Goal: Information Seeking & Learning: Learn about a topic

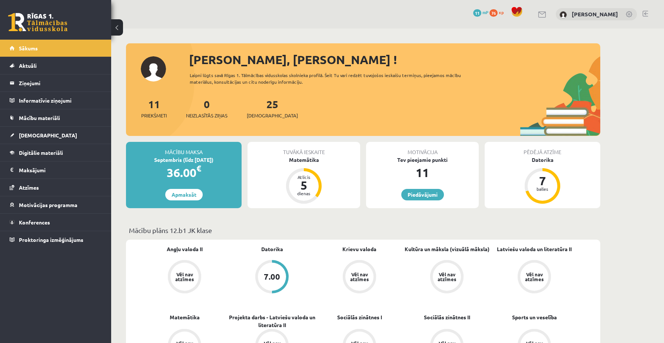
scroll to position [510, 0]
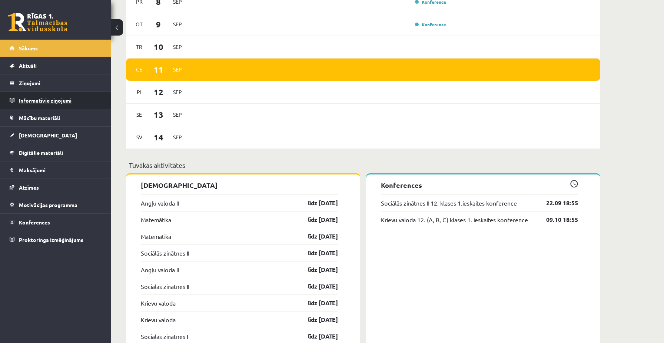
click at [32, 102] on legend "Informatīvie ziņojumi 0" at bounding box center [60, 100] width 83 height 17
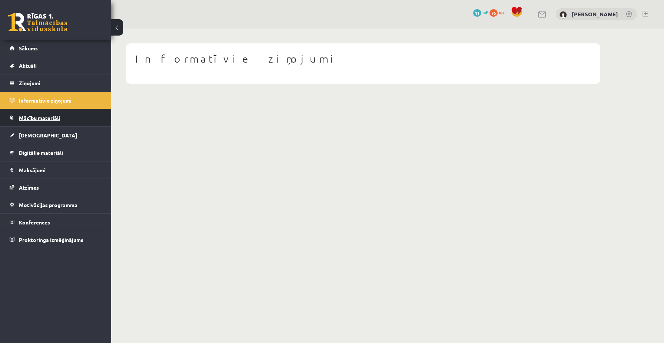
click at [28, 116] on span "Mācību materiāli" at bounding box center [39, 118] width 41 height 7
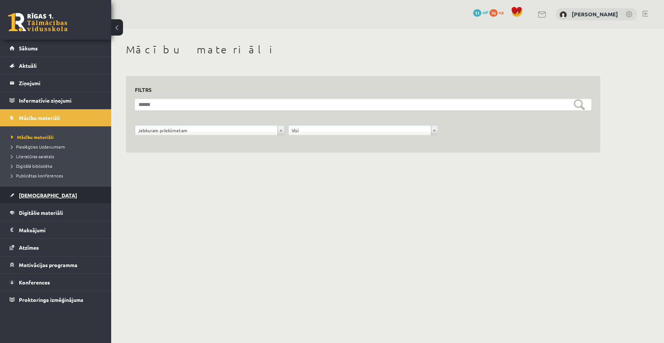
click at [29, 196] on span "[DEMOGRAPHIC_DATA]" at bounding box center [48, 195] width 58 height 7
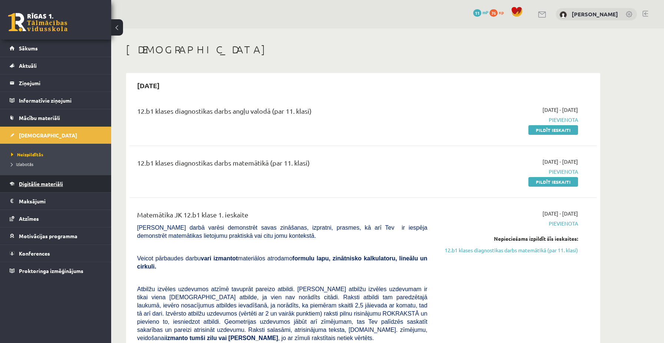
click at [31, 182] on span "Digitālie materiāli" at bounding box center [41, 184] width 44 height 7
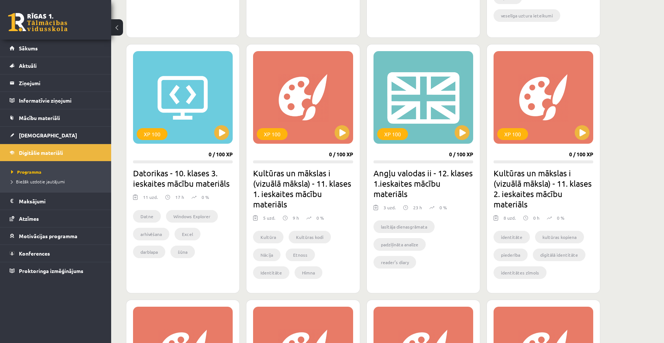
scroll to position [654, 0]
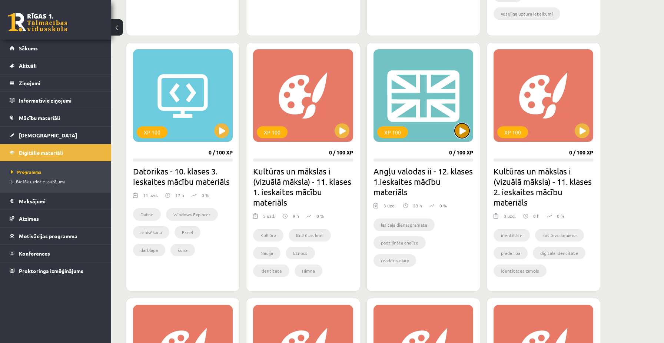
click at [459, 135] on button at bounding box center [462, 130] width 15 height 15
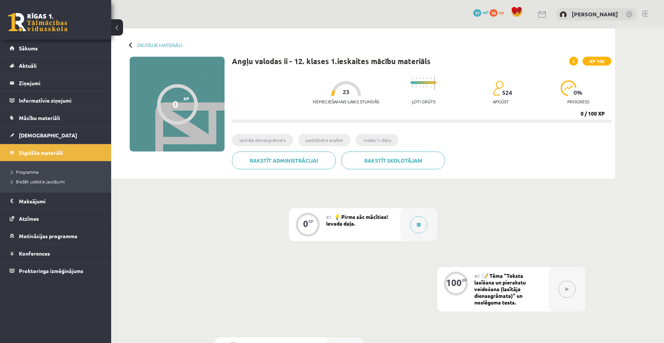
click at [347, 220] on div "#1 💡 Pirms sāc mācīties! Ievada daļa." at bounding box center [363, 224] width 74 height 33
click at [416, 224] on button at bounding box center [418, 225] width 17 height 17
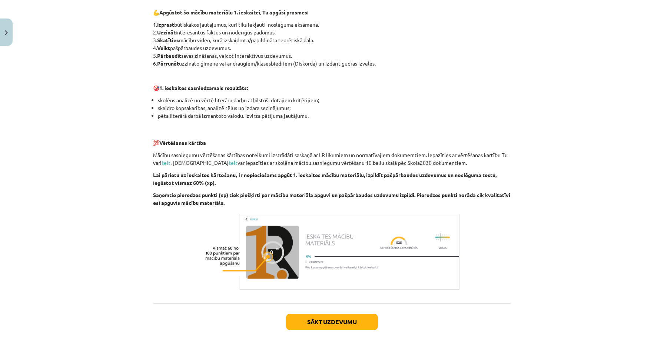
scroll to position [437, 0]
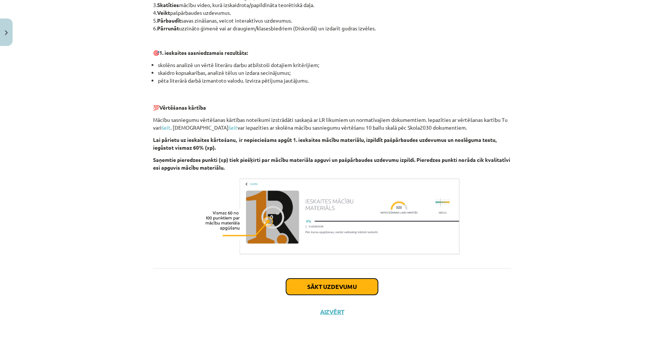
click at [346, 286] on button "Sākt uzdevumu" at bounding box center [332, 287] width 92 height 16
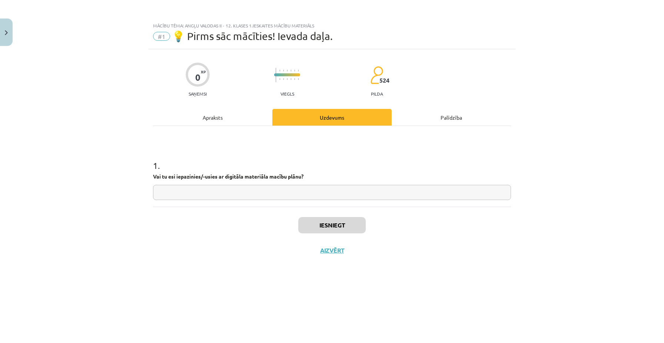
click at [344, 195] on input "text" at bounding box center [332, 192] width 358 height 15
type input "*"
type input "*********"
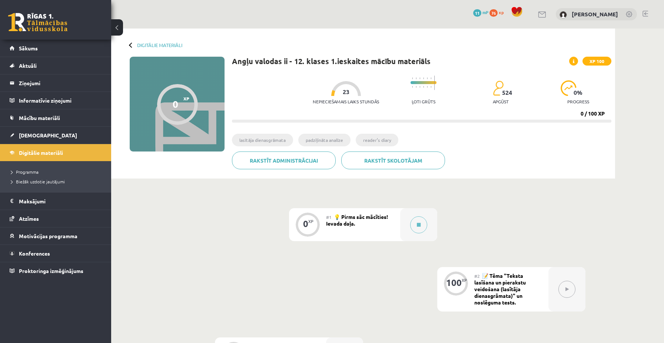
click at [312, 219] on div "XP" at bounding box center [310, 221] width 5 height 4
click at [419, 223] on icon at bounding box center [419, 225] width 4 height 4
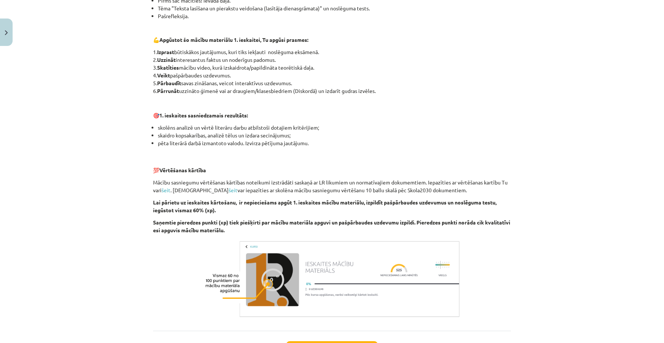
scroll to position [437, 0]
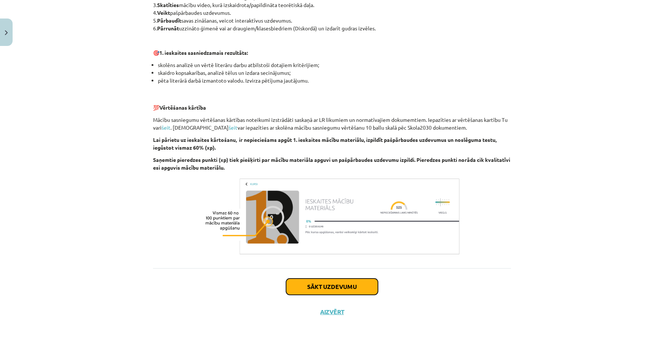
click at [333, 290] on button "Sākt uzdevumu" at bounding box center [332, 287] width 92 height 16
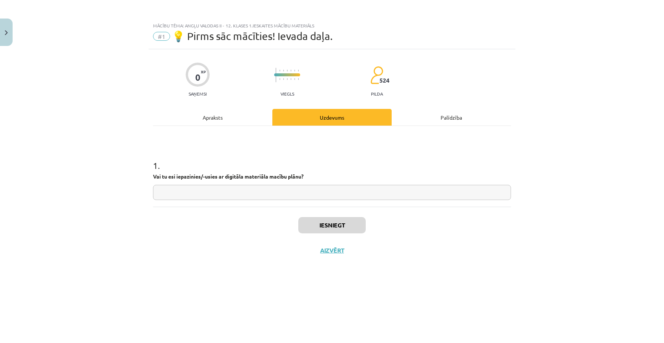
scroll to position [0, 0]
click at [247, 113] on div "Apraksts" at bounding box center [212, 117] width 119 height 17
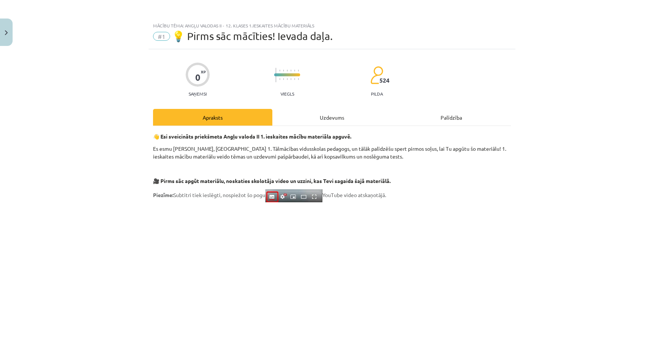
click at [327, 113] on div "Uzdevums" at bounding box center [331, 117] width 119 height 17
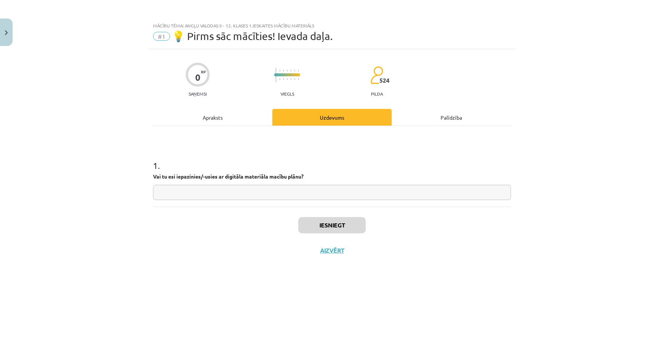
click at [422, 111] on div "Palīdzība" at bounding box center [451, 117] width 119 height 17
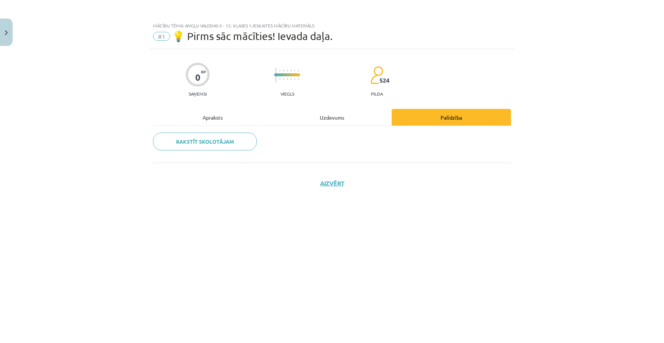
click at [425, 111] on div "Palīdzība" at bounding box center [451, 117] width 119 height 17
click at [227, 118] on div "Apraksts" at bounding box center [212, 117] width 119 height 17
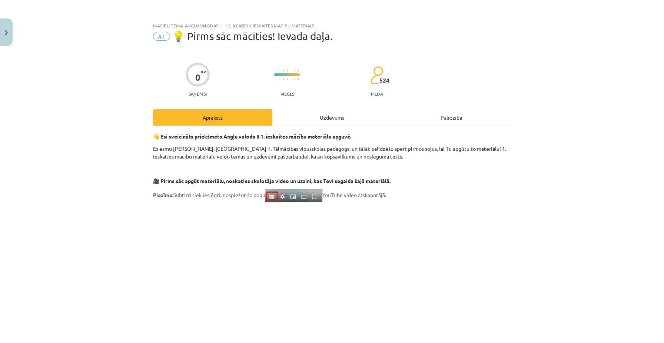
click at [267, 40] on span "💡 Pirms sāc mācīties! Ievada daļa." at bounding box center [252, 36] width 161 height 12
click at [161, 36] on span "#1" at bounding box center [161, 36] width 17 height 9
click at [6, 39] on button "Close" at bounding box center [6, 32] width 13 height 27
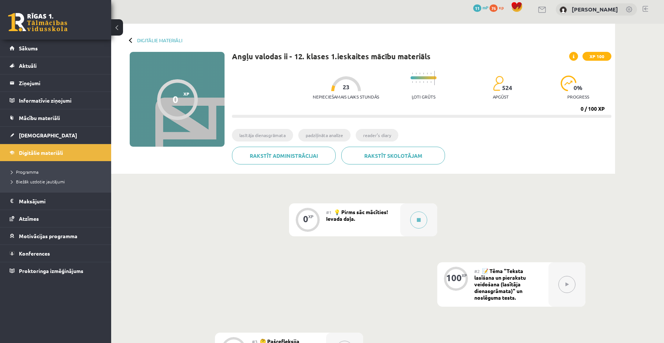
scroll to position [5, 0]
click at [482, 286] on span "📝 Tēma "Teksta lasīšana un pierakstu veidošana (lasītāja dienasgrāmata)" un nos…" at bounding box center [501, 283] width 52 height 33
click at [569, 281] on button at bounding box center [567, 284] width 17 height 17
click at [419, 217] on button at bounding box center [418, 219] width 17 height 17
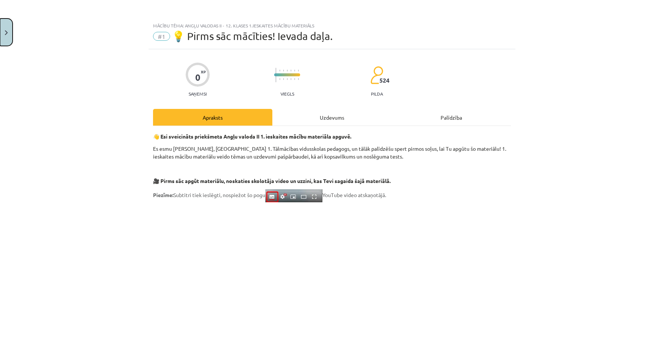
click at [11, 36] on button "Close" at bounding box center [6, 32] width 13 height 27
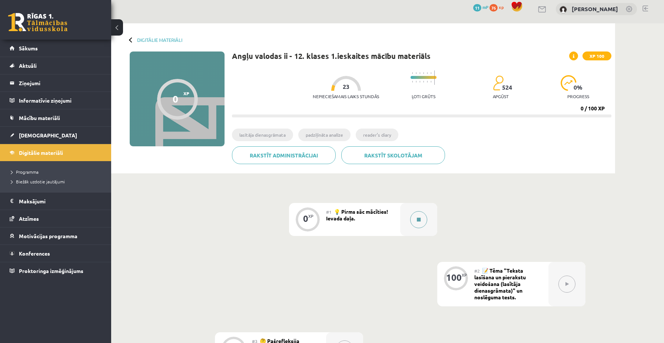
click at [403, 221] on div at bounding box center [418, 219] width 37 height 33
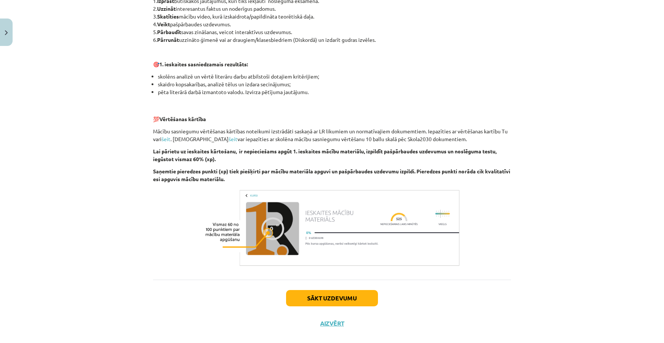
scroll to position [437, 0]
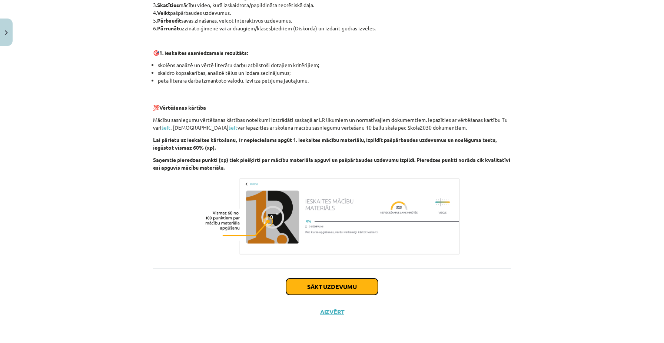
click at [341, 281] on button "Sākt uzdevumu" at bounding box center [332, 287] width 92 height 16
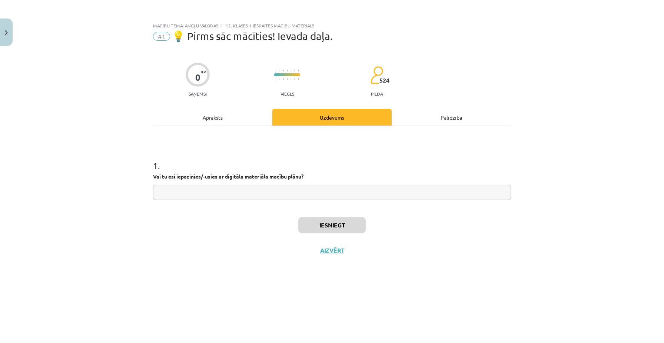
click at [308, 197] on input "text" at bounding box center [332, 192] width 358 height 15
type input "**********"
click at [352, 228] on button "Iesniegt" at bounding box center [331, 225] width 67 height 16
click at [343, 254] on button "Nākamā nodarbība" at bounding box center [332, 255] width 73 height 17
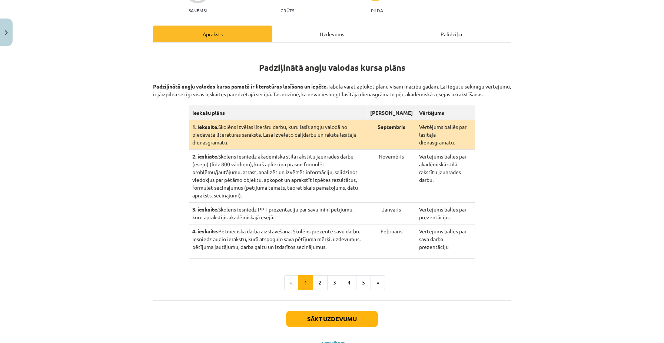
scroll to position [101, 0]
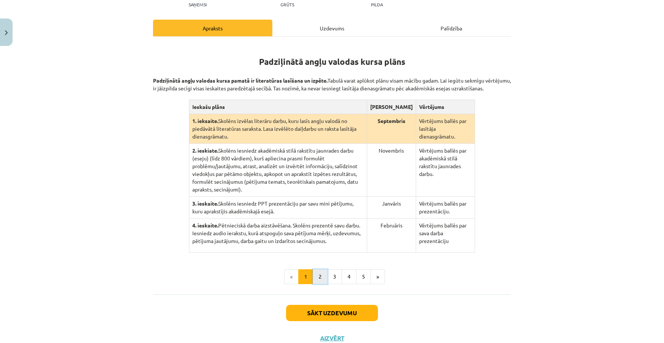
click at [321, 272] on button "2" at bounding box center [320, 277] width 15 height 15
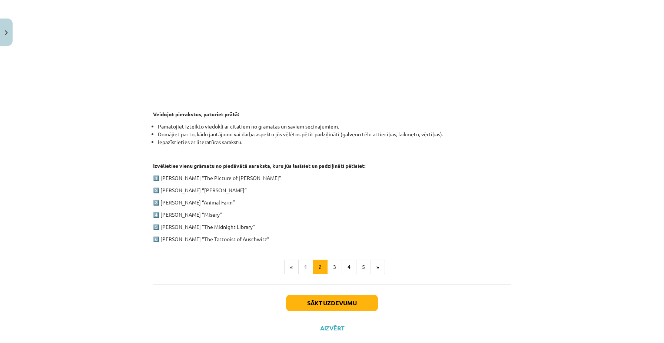
scroll to position [284, 0]
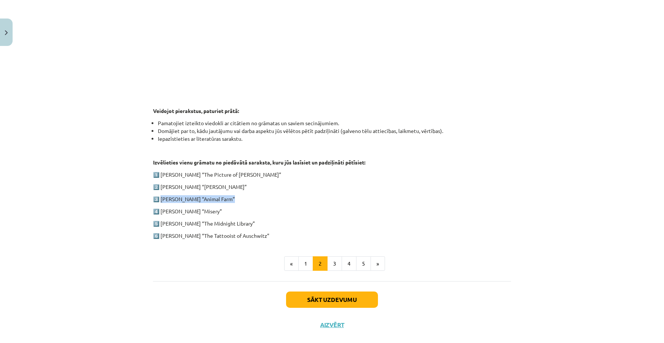
drag, startPoint x: 160, startPoint y: 197, endPoint x: 237, endPoint y: 196, distance: 77.5
click at [237, 196] on p "3️⃣ [PERSON_NAME] “Animal Farm”" at bounding box center [332, 199] width 358 height 8
copy p "George Orwell “Animal Farm”"
click at [169, 164] on strong "Izvēlieties vienu grāmatu no piedāvātā saraksta, kuru jūs lasīsiet un padziļinā…" at bounding box center [259, 162] width 212 height 7
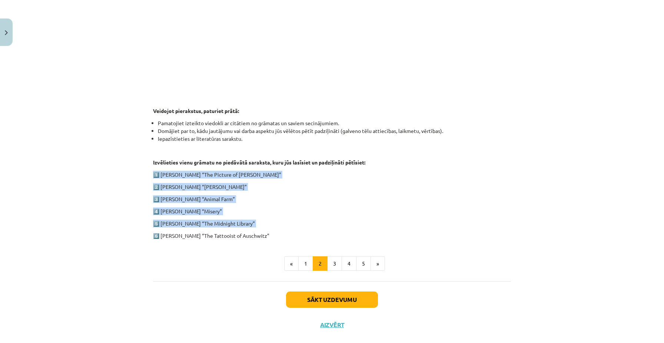
drag, startPoint x: 155, startPoint y: 170, endPoint x: 255, endPoint y: 228, distance: 116.0
click at [255, 228] on div "1. ieskaite angļu valodā Pirmās ieskaites pamatā ir lasītāja dienasgrāmatas vei…" at bounding box center [332, 50] width 358 height 379
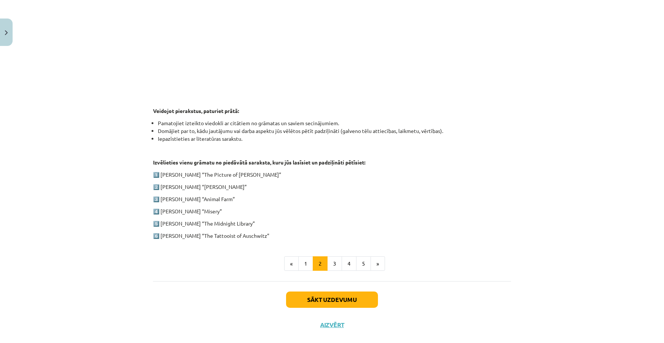
click at [264, 234] on p "6️⃣ [PERSON_NAME] “The Tattooist of Auschwitz”" at bounding box center [332, 236] width 358 height 8
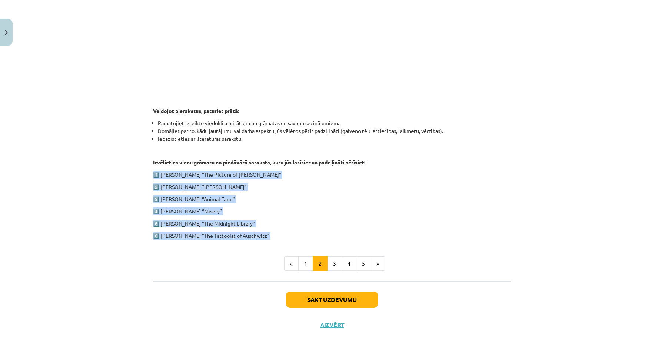
drag, startPoint x: 264, startPoint y: 234, endPoint x: 153, endPoint y: 166, distance: 130.2
click at [153, 166] on div "1. ieskaite angļu valodā Pirmās ieskaites pamatā ir lasītāja dienasgrāmatas vei…" at bounding box center [332, 50] width 358 height 379
copy div "1️⃣ Oscar Wilde “The Picture of Dorian Gray” 2️⃣ Charles Dickens “Oliver Twist”…"
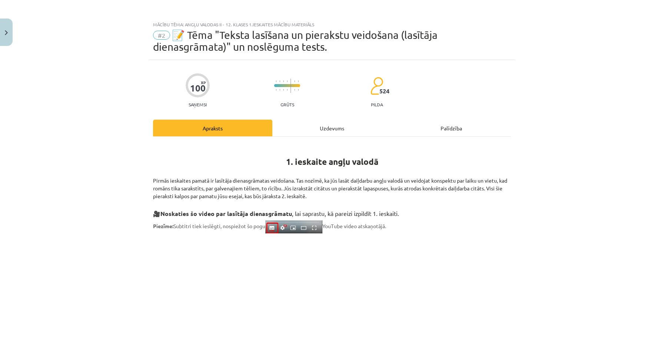
scroll to position [0, 0]
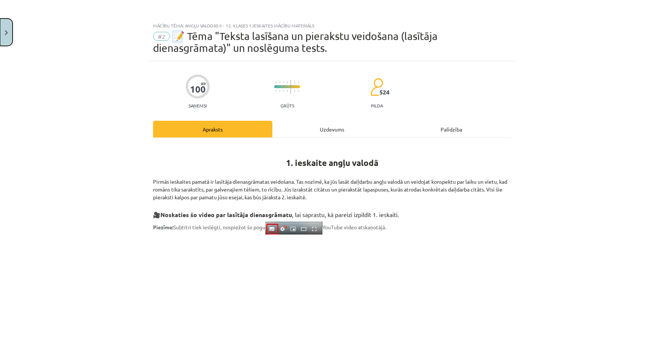
click at [8, 42] on button "Close" at bounding box center [6, 32] width 13 height 27
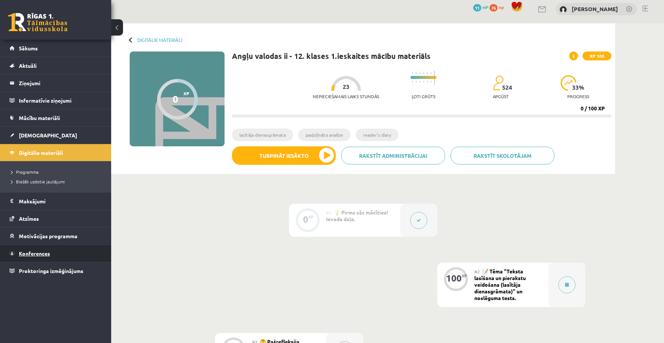
click at [28, 252] on span "Konferences" at bounding box center [34, 253] width 31 height 7
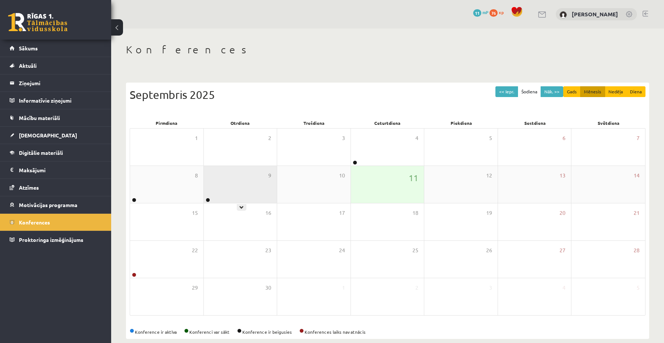
click at [229, 196] on div "9" at bounding box center [240, 184] width 73 height 37
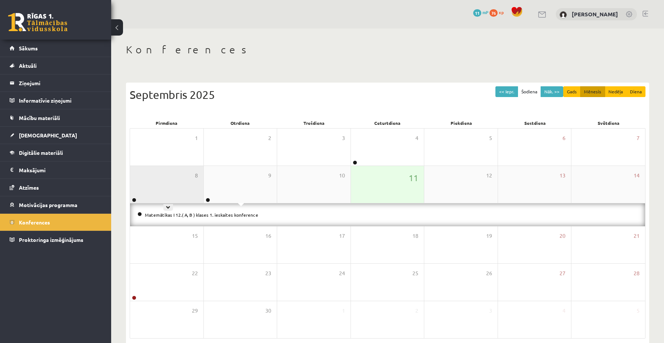
click at [176, 181] on div "8" at bounding box center [166, 184] width 73 height 37
click at [176, 217] on li "Angļu valodas II 12. klases 1. ieskaites konference" at bounding box center [388, 215] width 500 height 8
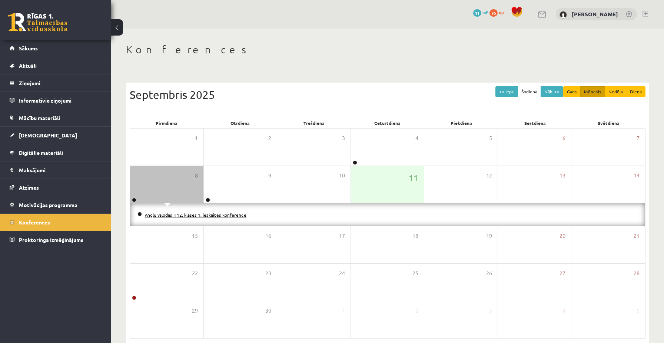
click at [176, 217] on link "Angļu valodas II 12. klases 1. ieskaites konference" at bounding box center [196, 215] width 102 height 6
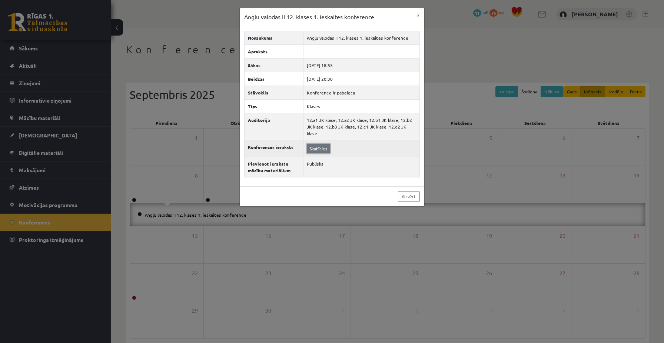
click at [322, 144] on link "Skatīties" at bounding box center [318, 149] width 23 height 10
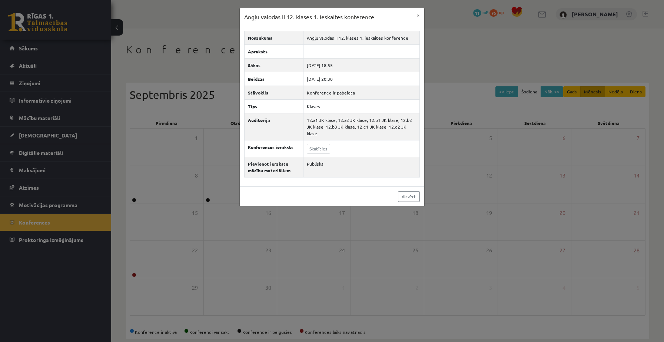
click at [182, 28] on div "Angļu valodas II 12. klases 1. ieskaites konference × Nosaukums Angļu valodas I…" at bounding box center [332, 171] width 664 height 342
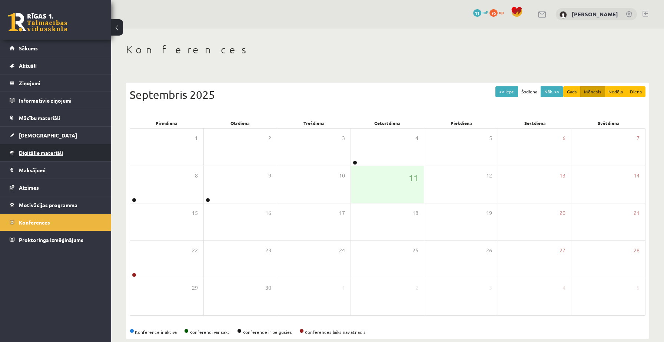
click at [33, 158] on link "Digitālie materiāli" at bounding box center [56, 152] width 92 height 17
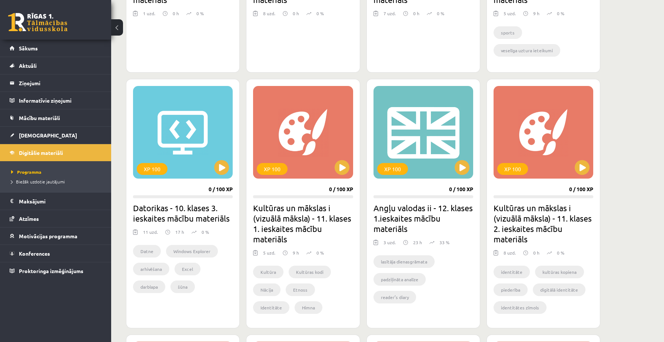
scroll to position [631, 0]
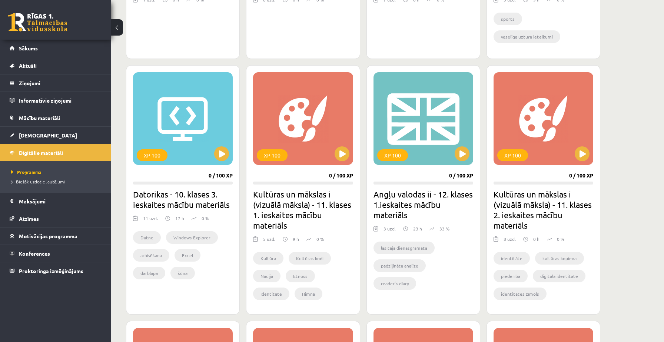
click at [406, 194] on h2 "Angļu valodas ii - 12. klases 1.ieskaites mācību materiāls" at bounding box center [424, 204] width 100 height 31
click at [462, 149] on button at bounding box center [462, 153] width 15 height 15
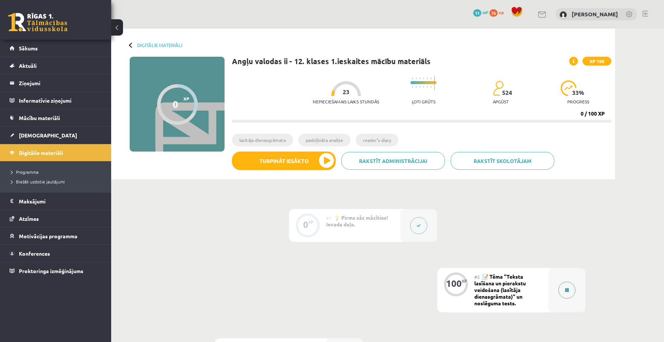
click at [566, 291] on icon at bounding box center [567, 290] width 4 height 4
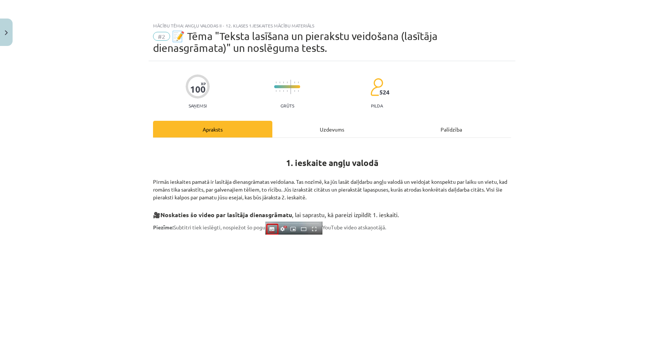
scroll to position [298, 0]
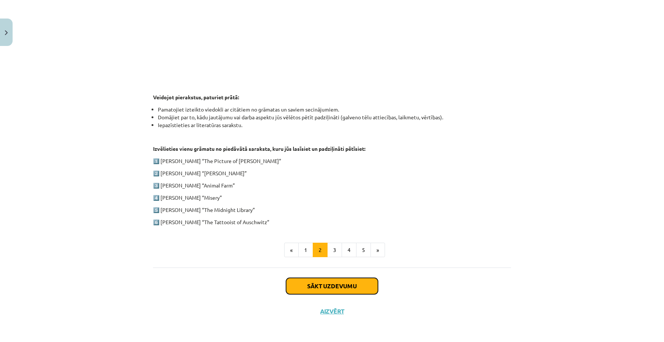
click at [355, 283] on button "Sākt uzdevumu" at bounding box center [332, 286] width 92 height 16
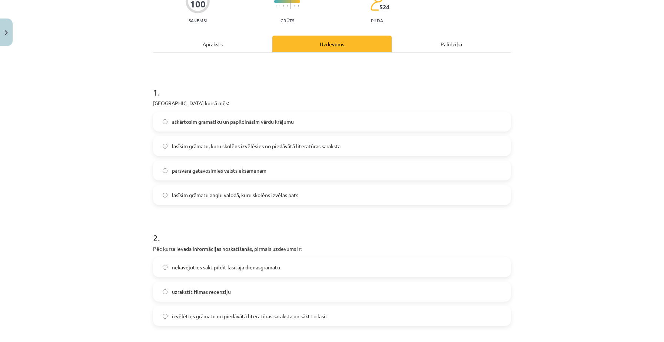
scroll to position [86, 0]
click at [332, 152] on label "lasīsim grāmatu, kuru skolēns izvēlēsies no piedāvātā literatūras saraksta" at bounding box center [332, 145] width 357 height 19
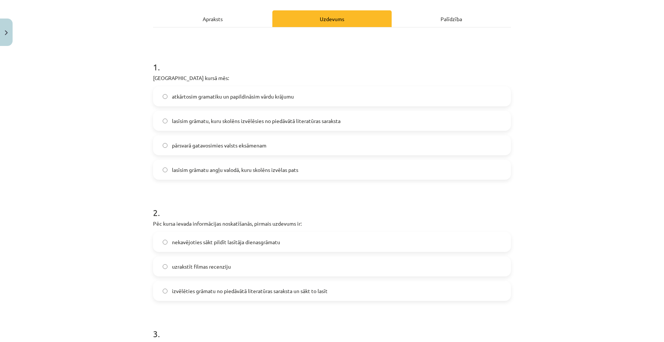
scroll to position [123, 0]
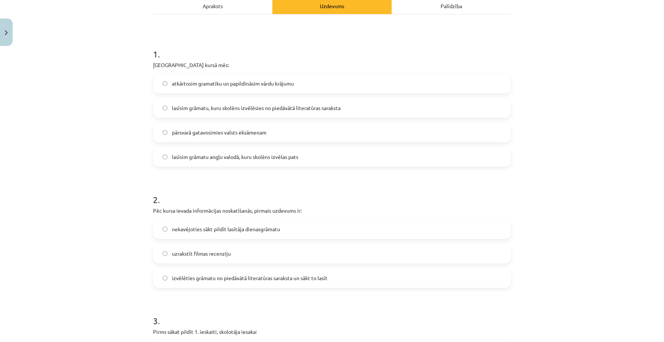
click at [245, 283] on label "izvēlēties grāmatu no piedāvātā literatūras saraksta un sākt to lasīt" at bounding box center [332, 278] width 357 height 19
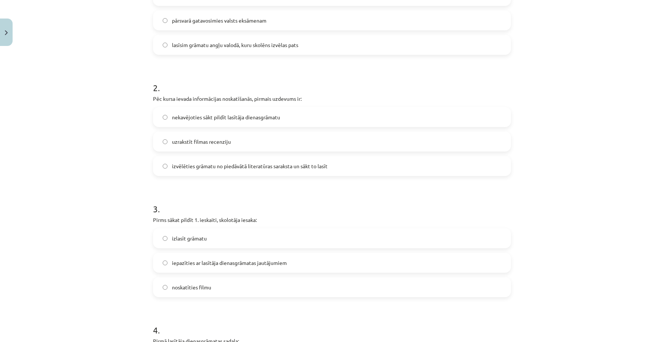
scroll to position [237, 0]
click at [205, 237] on span "izlasīt grāmatu" at bounding box center [189, 238] width 35 height 8
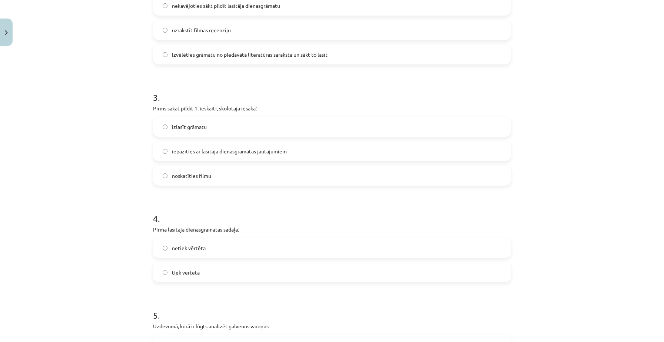
scroll to position [357, 0]
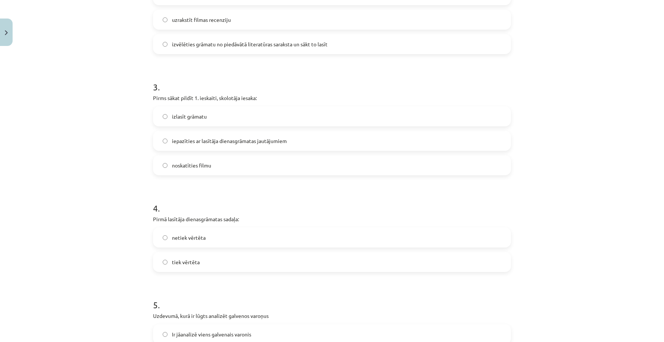
click at [169, 263] on label "tiek vērtēta" at bounding box center [332, 262] width 357 height 19
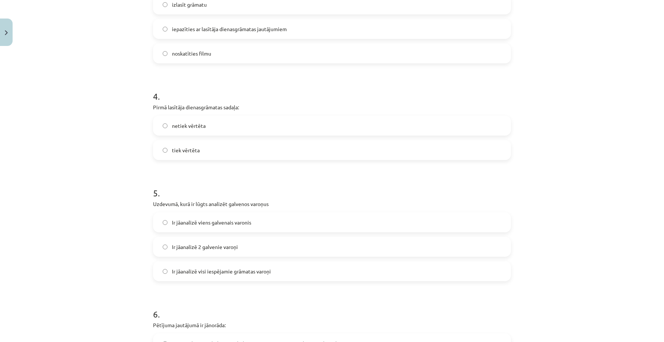
scroll to position [481, 0]
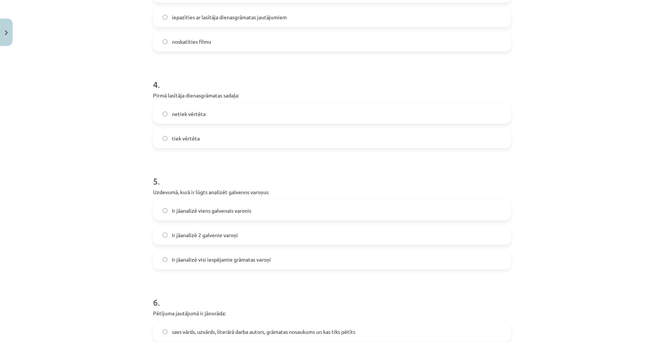
click at [173, 235] on span "Ir jāanalizē 2 galvenie varoņi" at bounding box center [205, 235] width 66 height 8
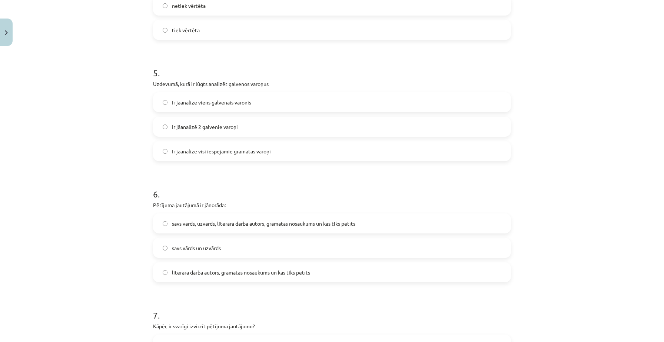
scroll to position [596, 0]
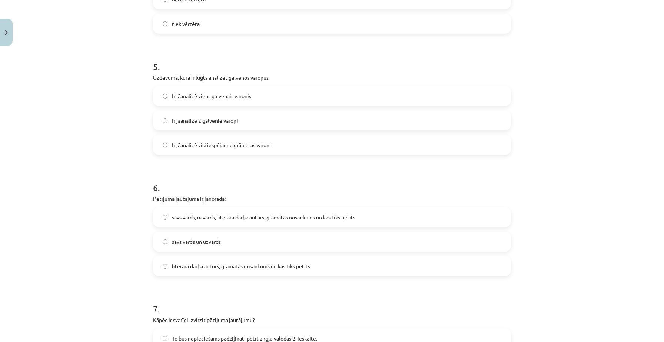
click at [199, 272] on label "literārā darba autors, grāmatas nosaukums un kas tiks pētīts" at bounding box center [332, 266] width 357 height 19
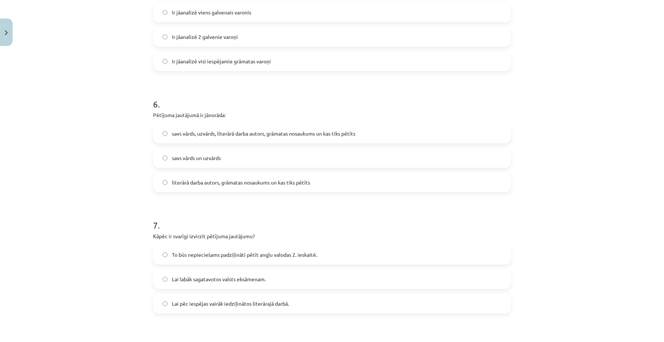
scroll to position [682, 0]
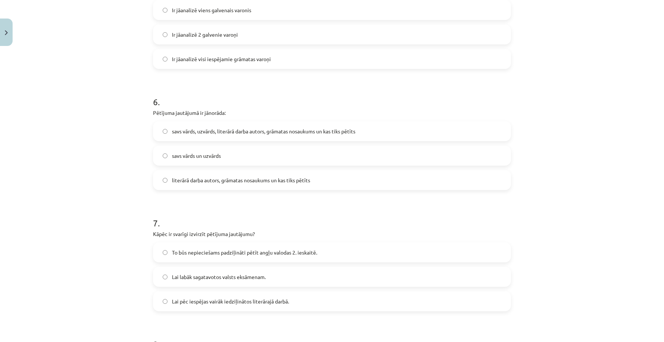
click at [175, 305] on label "Lai pēc iespējas vairāk iedziļinātos literārajā darbā." at bounding box center [332, 301] width 357 height 19
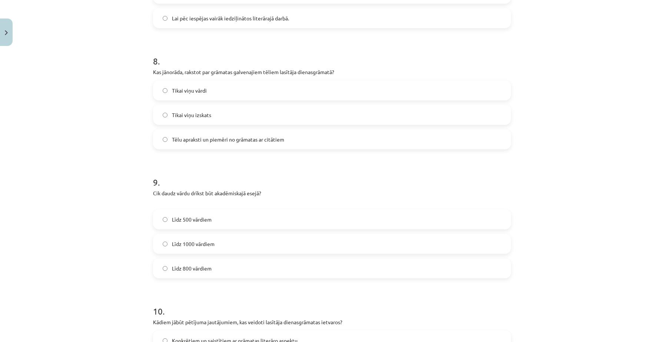
scroll to position [973, 0]
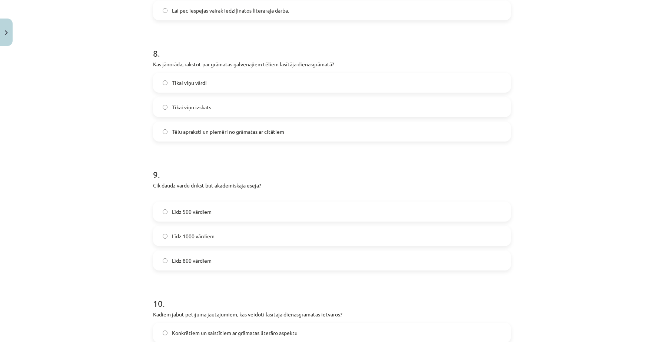
click at [198, 264] on label "Līdz 800 vārdiem" at bounding box center [332, 260] width 357 height 19
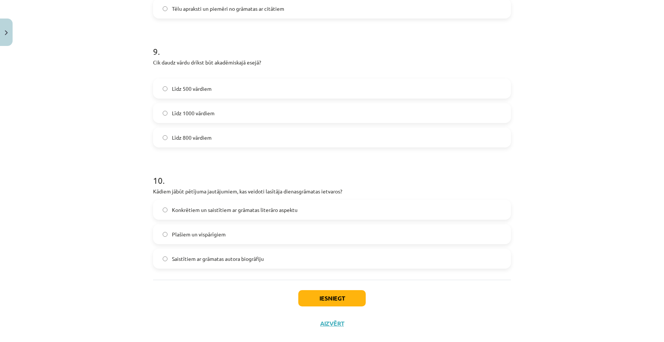
scroll to position [1097, 0]
click at [223, 212] on span "Konkrētiem un saistītiem ar grāmatas literāro aspektu" at bounding box center [235, 209] width 126 height 8
click at [326, 294] on button "Iesniegt" at bounding box center [331, 298] width 67 height 16
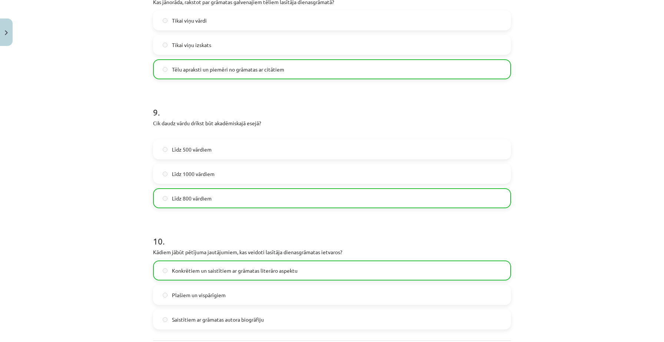
scroll to position [1132, 0]
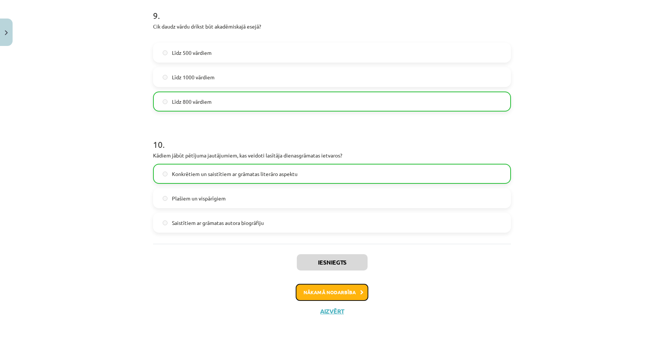
click at [350, 294] on button "Nākamā nodarbība" at bounding box center [332, 292] width 73 height 17
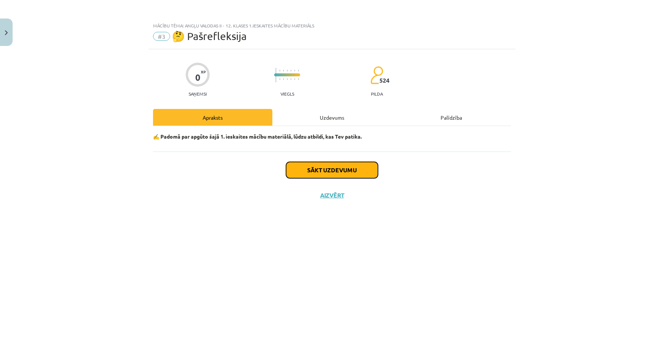
click at [343, 166] on button "Sākt uzdevumu" at bounding box center [332, 170] width 92 height 16
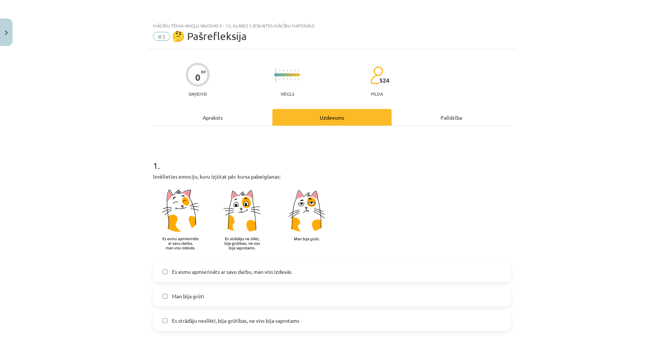
click at [241, 119] on div "Apraksts" at bounding box center [212, 117] width 119 height 17
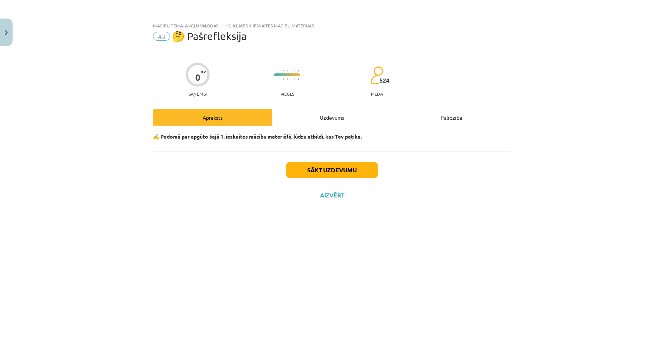
click at [307, 115] on div "Uzdevums" at bounding box center [331, 117] width 119 height 17
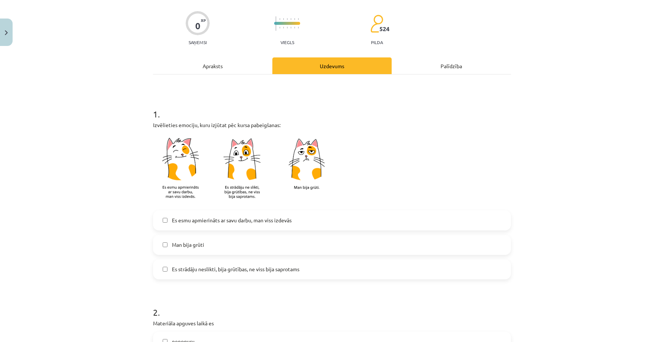
scroll to position [68, 0]
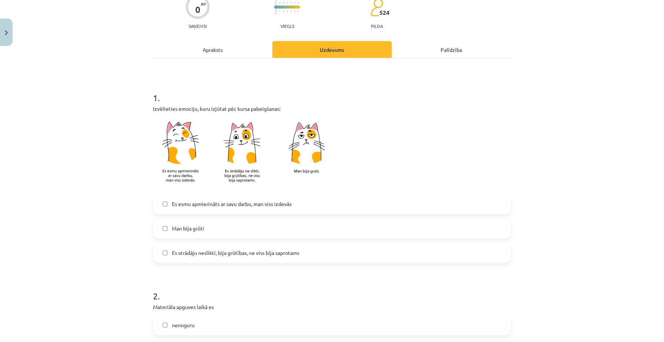
click at [290, 252] on span "Es strādāju neslikti, bija grūtības, ne viss bija saprotams" at bounding box center [236, 253] width 128 height 8
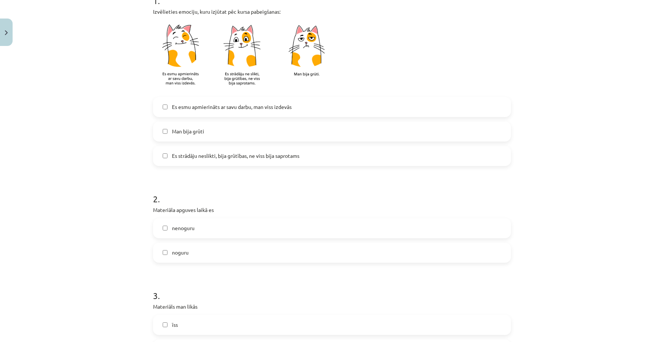
scroll to position [167, 0]
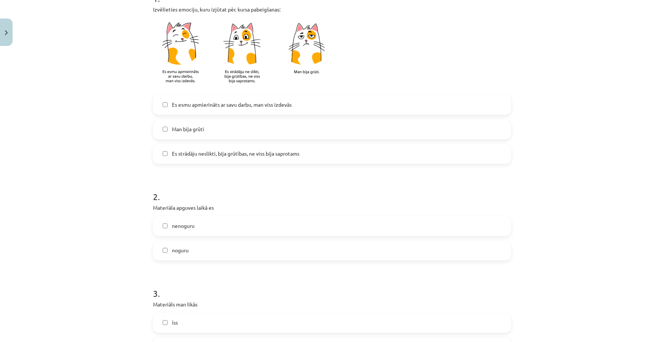
click at [267, 256] on label "noguru" at bounding box center [332, 250] width 357 height 19
click at [266, 224] on label "nenoguru" at bounding box center [332, 226] width 357 height 19
click at [244, 247] on label "noguru" at bounding box center [332, 250] width 357 height 19
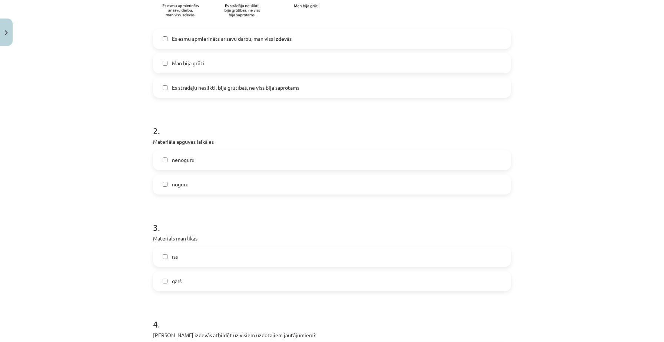
scroll to position [237, 0]
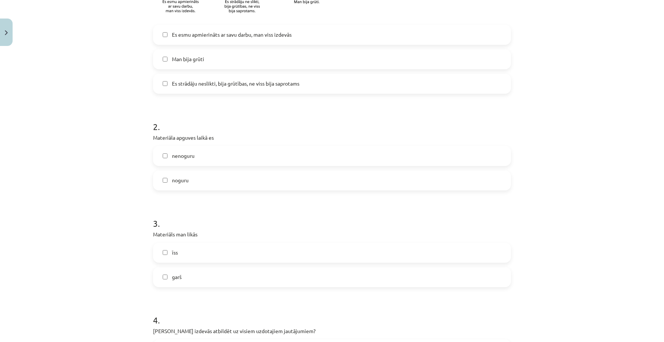
click at [189, 253] on label "īss" at bounding box center [332, 253] width 357 height 19
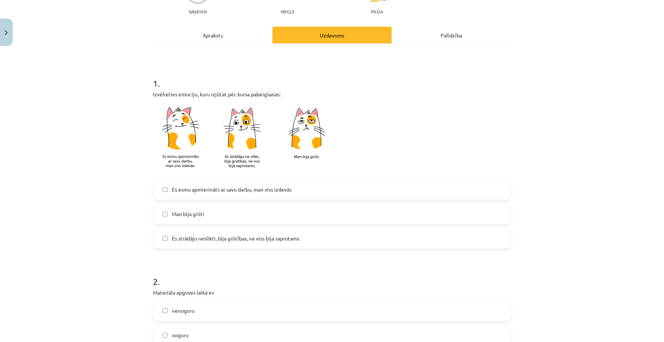
scroll to position [0, 0]
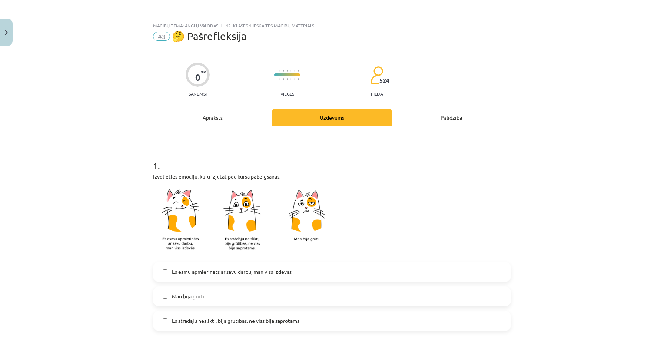
click at [252, 118] on div "Apraksts" at bounding box center [212, 117] width 119 height 17
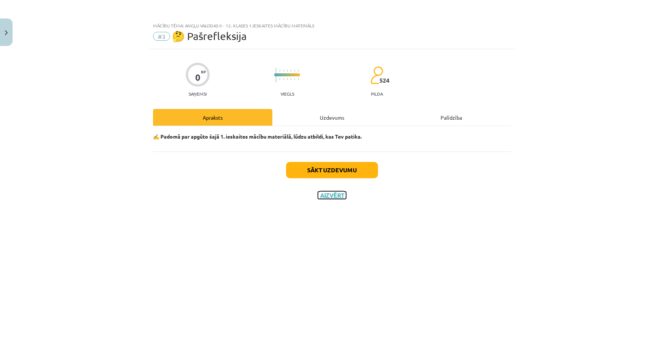
click at [334, 197] on button "Aizvērt" at bounding box center [332, 195] width 28 height 7
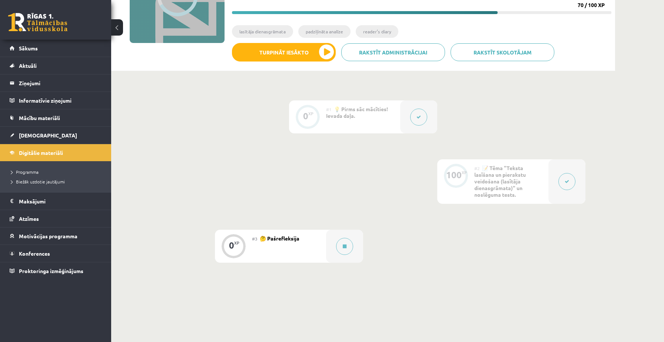
scroll to position [159, 0]
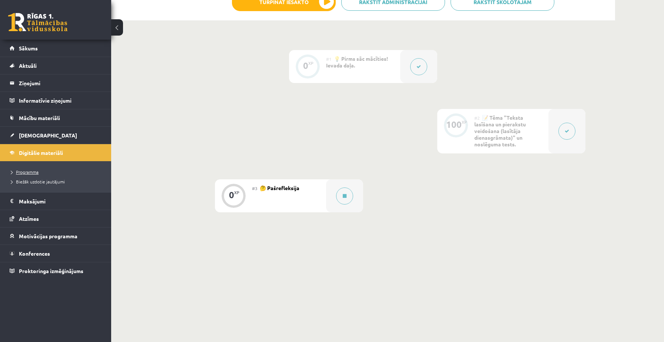
click at [40, 171] on link "Programma" at bounding box center [57, 172] width 93 height 7
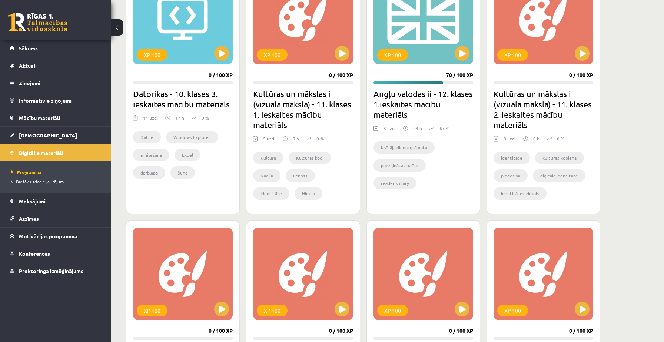
scroll to position [721, 0]
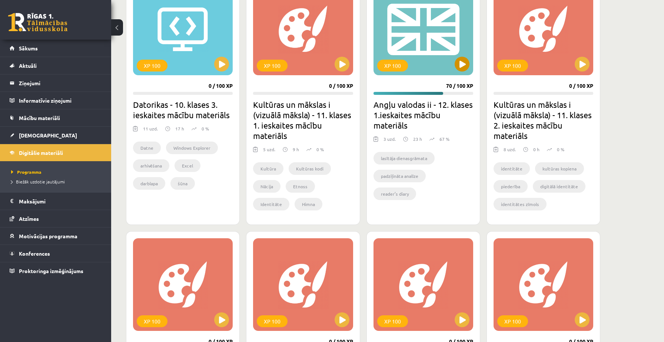
click at [405, 30] on div "XP 100" at bounding box center [424, 29] width 100 height 93
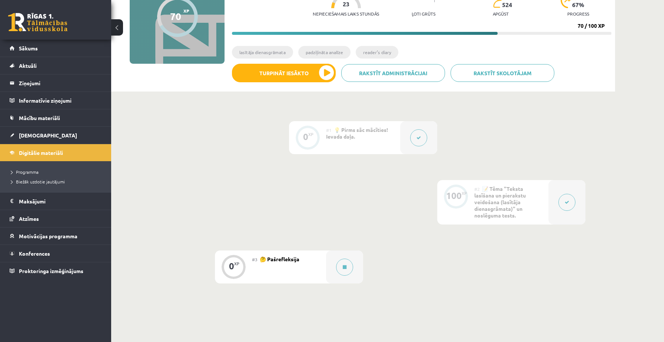
scroll to position [159, 0]
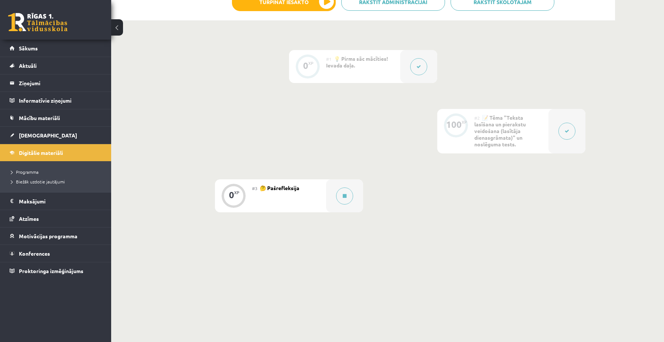
click at [568, 127] on button at bounding box center [567, 131] width 17 height 17
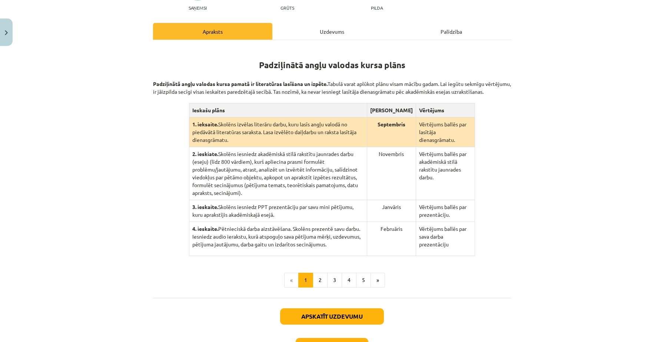
scroll to position [76, 0]
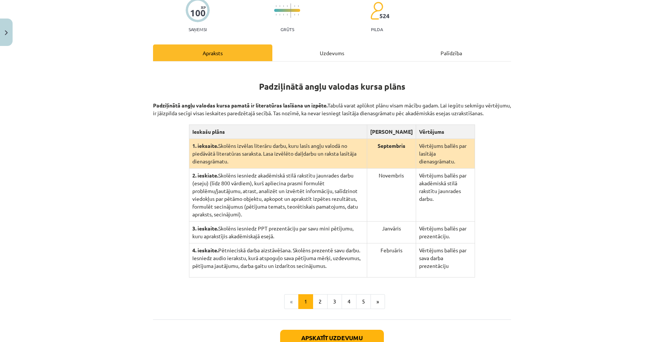
click at [328, 49] on div "Uzdevums" at bounding box center [331, 52] width 119 height 17
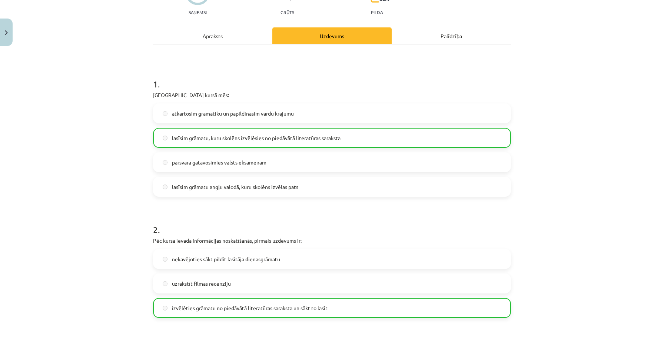
scroll to position [0, 0]
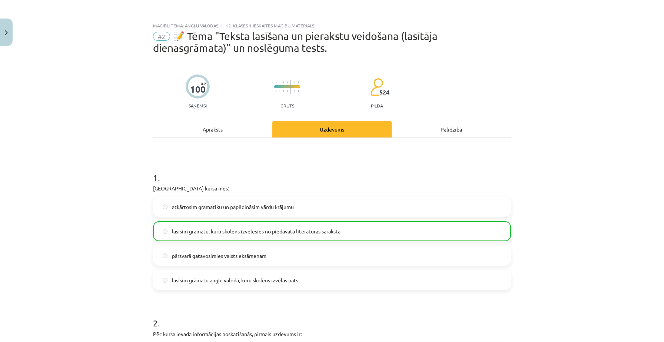
click at [242, 127] on div "Apraksts" at bounding box center [212, 129] width 119 height 17
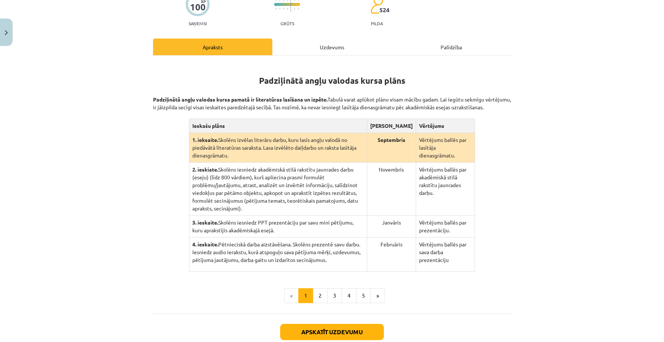
scroll to position [84, 0]
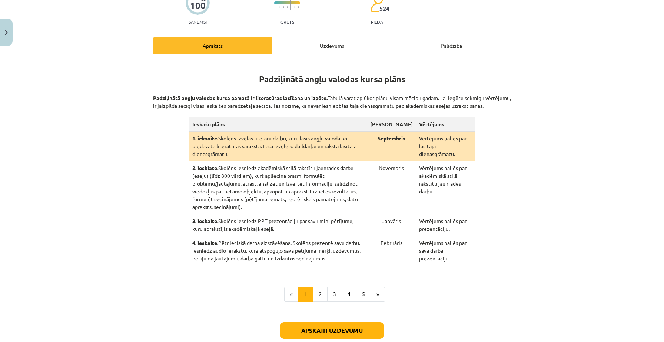
click at [439, 47] on div "Palīdzība" at bounding box center [451, 45] width 119 height 17
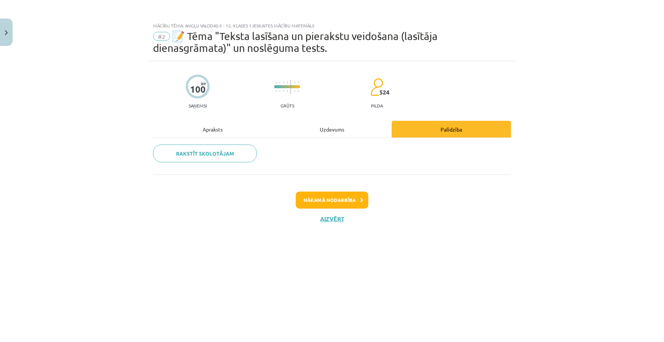
click at [336, 125] on div "Uzdevums" at bounding box center [331, 129] width 119 height 17
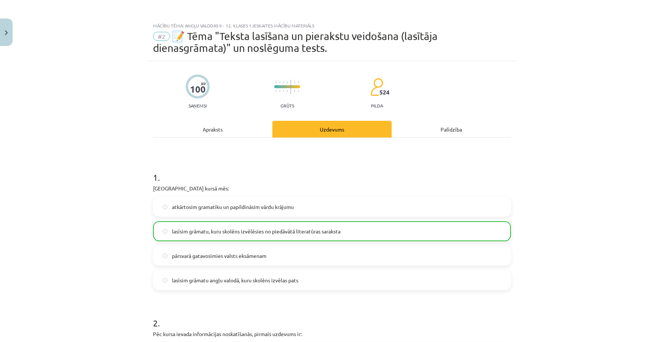
click at [246, 130] on div "Apraksts" at bounding box center [212, 129] width 119 height 17
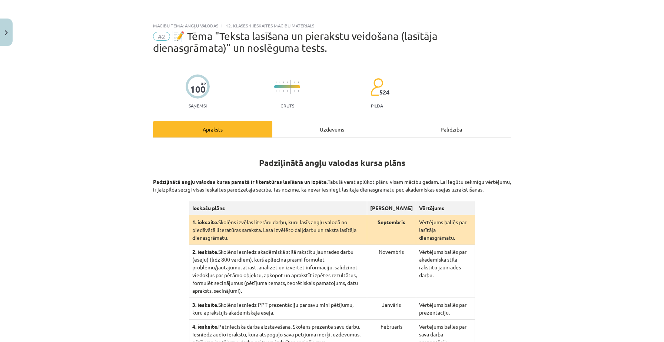
scroll to position [143, 0]
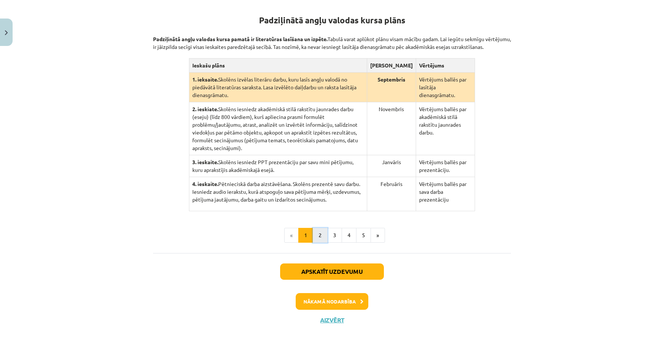
click at [321, 228] on button "2" at bounding box center [320, 235] width 15 height 15
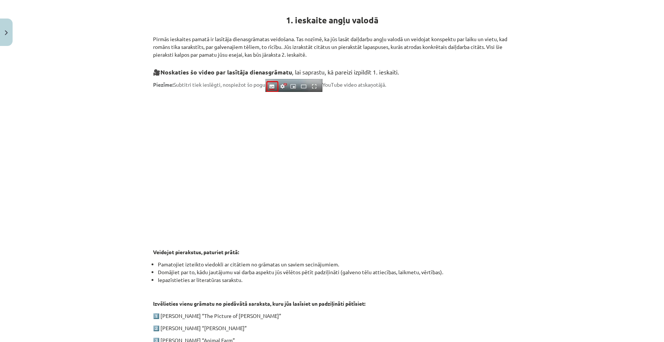
scroll to position [321, 0]
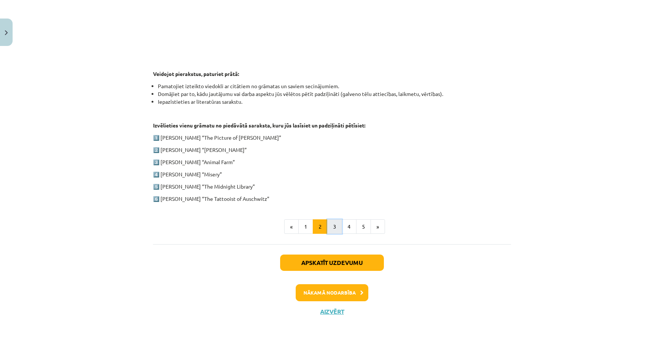
click at [335, 229] on button "3" at bounding box center [334, 226] width 15 height 15
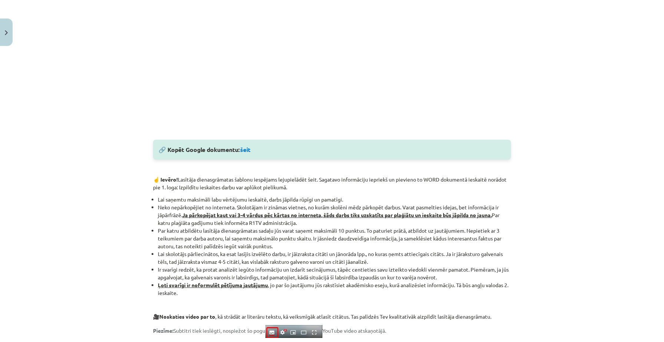
scroll to position [0, 0]
